Goal: Task Accomplishment & Management: Manage account settings

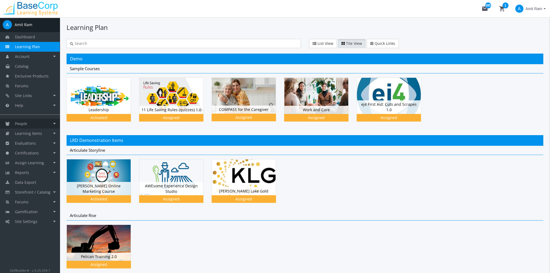
click at [34, 119] on link "People" at bounding box center [30, 124] width 60 height 10
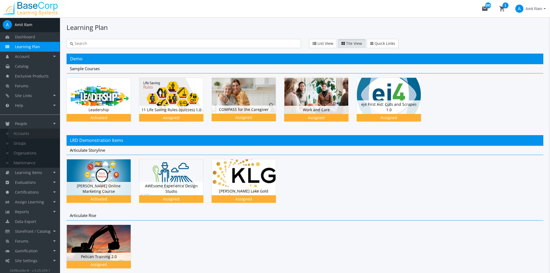
drag, startPoint x: 36, startPoint y: 130, endPoint x: 61, endPoint y: 135, distance: 24.7
click at [36, 131] on link "Accounts" at bounding box center [34, 133] width 52 height 10
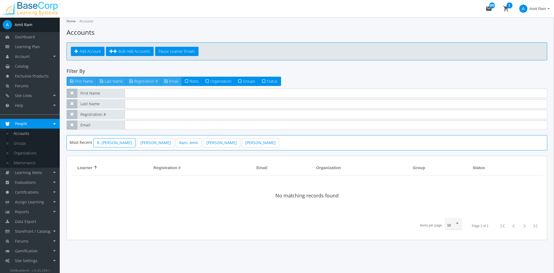
drag, startPoint x: 103, startPoint y: 144, endPoint x: 108, endPoint y: 145, distance: 5.6
click at [103, 144] on link "R, [PERSON_NAME]" at bounding box center [114, 142] width 42 height 9
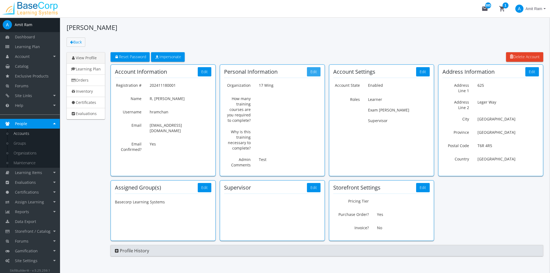
click at [315, 73] on button "Edit" at bounding box center [314, 71] width 14 height 9
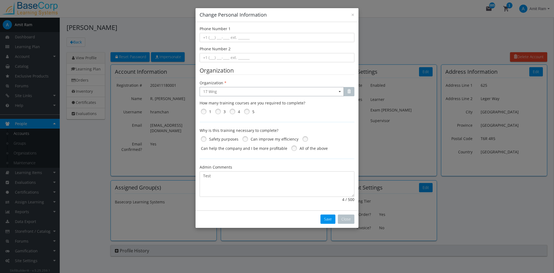
click at [232, 93] on span "Find an organization in the list (type to filter)... 17 Wing" at bounding box center [272, 91] width 144 height 9
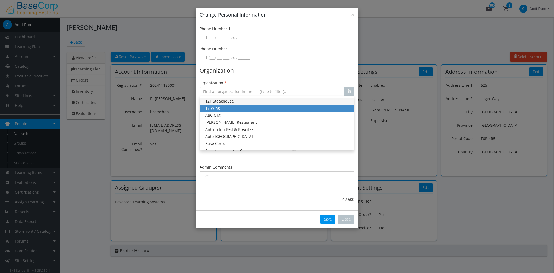
click at [234, 101] on div "121 Steakhouse" at bounding box center [276, 100] width 143 height 5
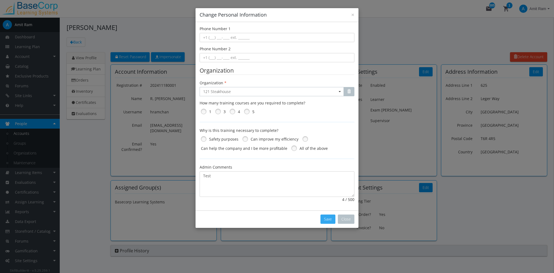
click at [325, 218] on button "Save" at bounding box center [328, 218] width 15 height 9
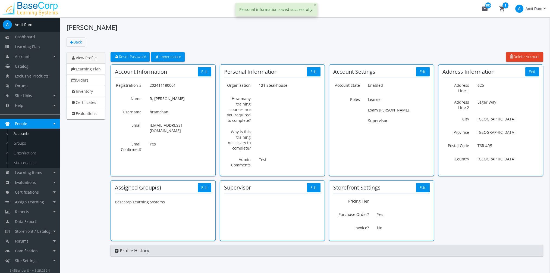
click at [526, 9] on span "Amit Ram" at bounding box center [534, 9] width 17 height 10
click at [527, 45] on link "Sign Out" at bounding box center [523, 48] width 49 height 6
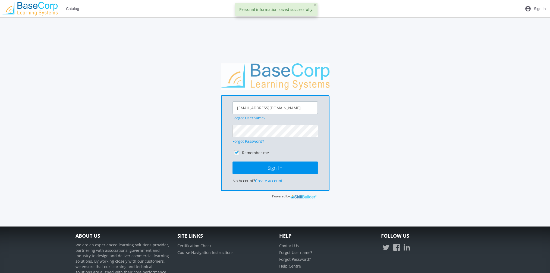
drag, startPoint x: 293, startPoint y: 107, endPoint x: 182, endPoint y: 102, distance: 110.9
click at [187, 102] on div "[EMAIL_ADDRESS][DOMAIN_NAME] Forgot Username? Forgot Password? Remember me Sign…" at bounding box center [275, 131] width 405 height 136
type input "[EMAIL_ADDRESS][DOMAIN_NAME]"
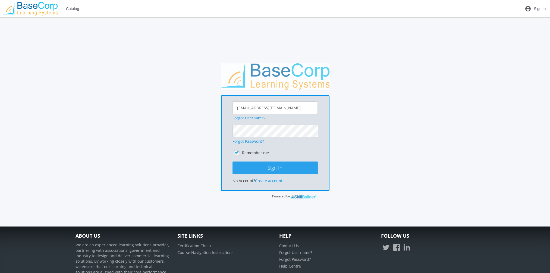
click at [263, 168] on button "Sign In" at bounding box center [275, 167] width 85 height 12
